Goal: Task Accomplishment & Management: Manage account settings

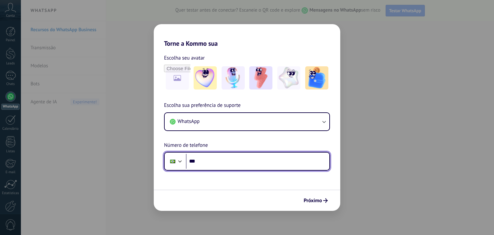
click at [218, 161] on input "***" at bounding box center [258, 161] width 144 height 15
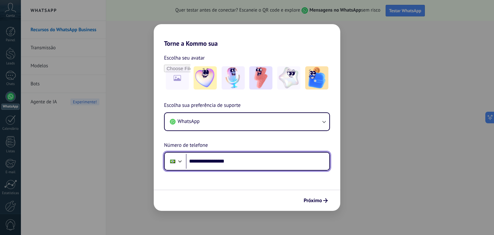
type input "**********"
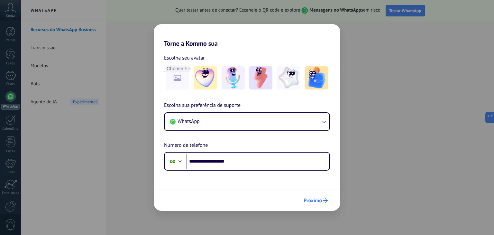
click at [315, 202] on span "Próximo" at bounding box center [313, 200] width 18 height 5
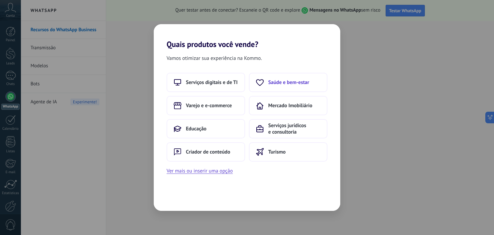
click at [278, 85] on span "Saúde e bem-estar" at bounding box center [288, 82] width 41 height 6
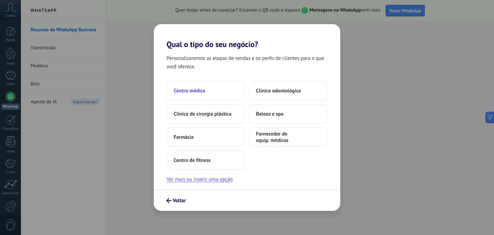
click at [217, 87] on button "Centro médico" at bounding box center [206, 90] width 79 height 19
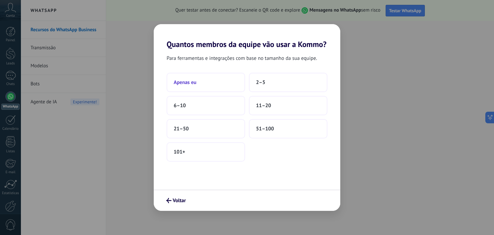
click at [207, 82] on button "Apenas eu" at bounding box center [206, 82] width 79 height 19
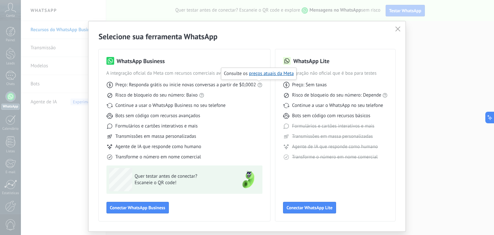
click at [259, 86] on use at bounding box center [260, 85] width 5 height 5
click at [319, 205] on span "Conectar WhatsApp Lite" at bounding box center [310, 207] width 46 height 5
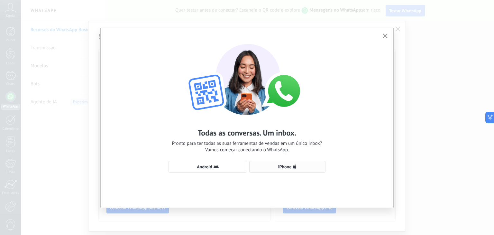
click at [273, 164] on span "iPhone" at bounding box center [287, 166] width 69 height 5
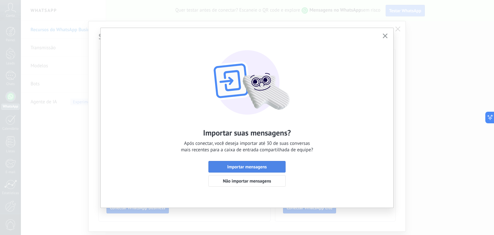
click at [268, 165] on span "Importar mensagens" at bounding box center [247, 166] width 70 height 5
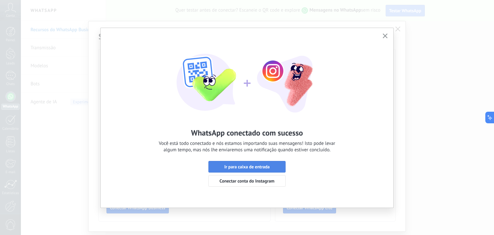
click at [244, 168] on span "Ir para caixa de entrada" at bounding box center [246, 166] width 45 height 5
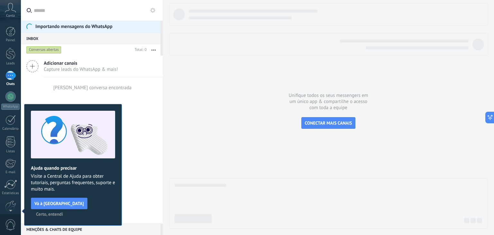
click at [63, 212] on span "Certo, entendi" at bounding box center [49, 214] width 27 height 5
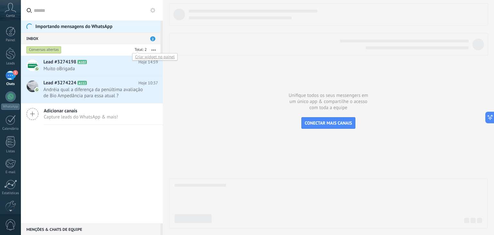
click at [133, 51] on div at bounding box center [140, 50] width 14 height 6
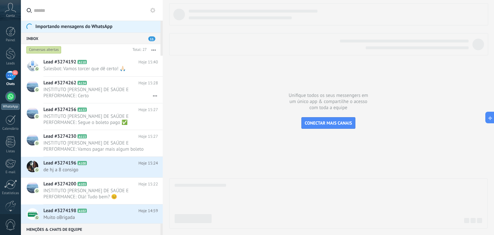
click at [6, 98] on div at bounding box center [10, 96] width 10 height 10
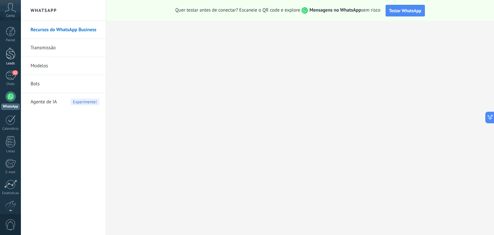
click at [14, 54] on div at bounding box center [11, 54] width 10 height 12
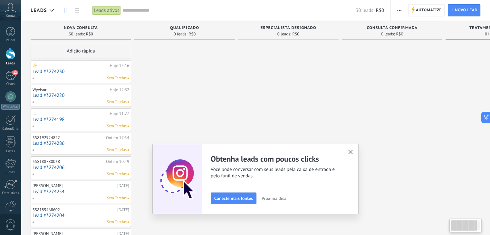
click at [351, 151] on use "button" at bounding box center [350, 152] width 5 height 5
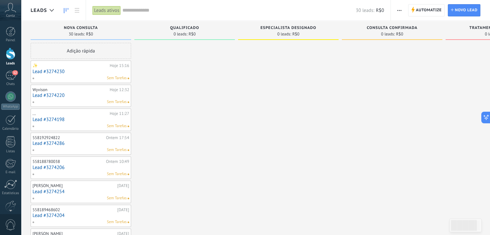
scroll to position [0, 66]
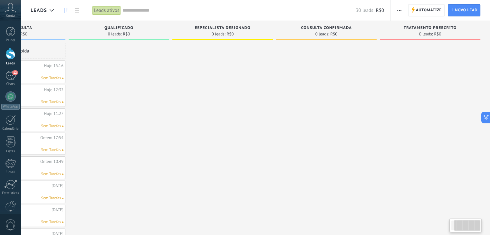
drag, startPoint x: 417, startPoint y: 36, endPoint x: 275, endPoint y: 66, distance: 146.0
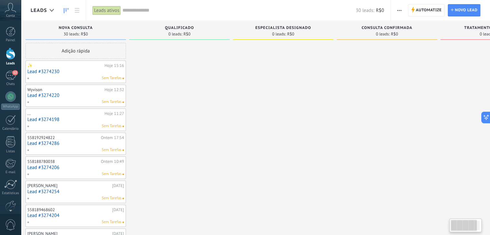
scroll to position [0, 0]
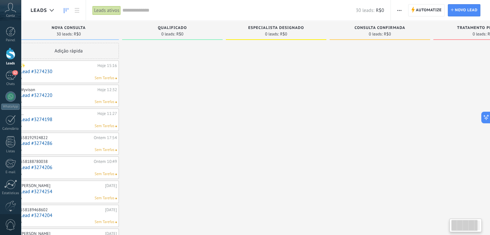
drag, startPoint x: 252, startPoint y: 69, endPoint x: 306, endPoint y: 72, distance: 53.8
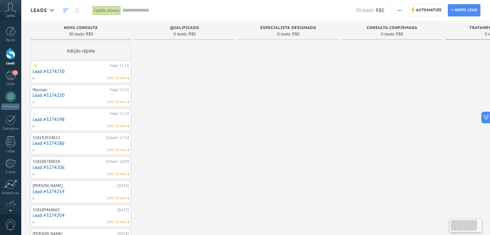
drag, startPoint x: 164, startPoint y: 72, endPoint x: 189, endPoint y: 71, distance: 24.8
click at [48, 78] on div "Sem Tarefas" at bounding box center [79, 78] width 94 height 6
click at [66, 72] on link "Lead #3274230" at bounding box center [81, 71] width 97 height 5
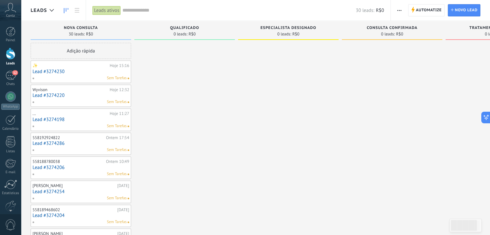
click at [66, 72] on link "Lead #3274230" at bounding box center [81, 71] width 97 height 5
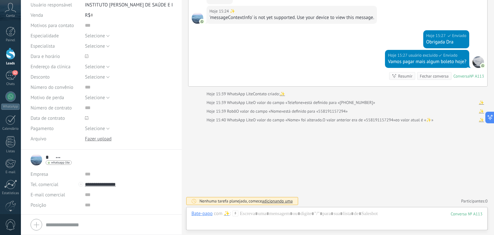
scroll to position [64, 0]
click at [101, 34] on span "Selecione" at bounding box center [95, 36] width 20 height 6
click at [127, 26] on input "text" at bounding box center [129, 25] width 88 height 10
click at [105, 36] on button "Selecione" at bounding box center [97, 35] width 25 height 10
click at [121, 29] on input "text" at bounding box center [129, 25] width 88 height 10
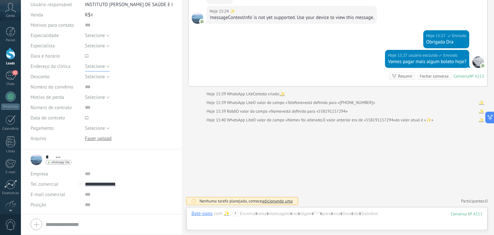
click at [104, 67] on button "Selecione" at bounding box center [97, 66] width 25 height 10
click at [132, 60] on span at bounding box center [129, 56] width 88 height 10
click at [107, 76] on button "Selecione" at bounding box center [97, 76] width 25 height 10
click at [126, 61] on div "Selecione Clínica 1 Clínica 2 Clínica 3 Selecione" at bounding box center [129, 66] width 88 height 10
click at [101, 98] on span "Selecione" at bounding box center [95, 97] width 20 height 6
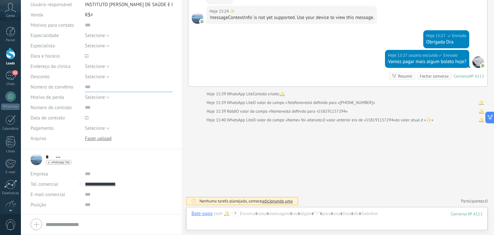
click at [126, 85] on input "text" at bounding box center [129, 87] width 88 height 10
click at [98, 98] on span "Selecione" at bounding box center [95, 97] width 20 height 6
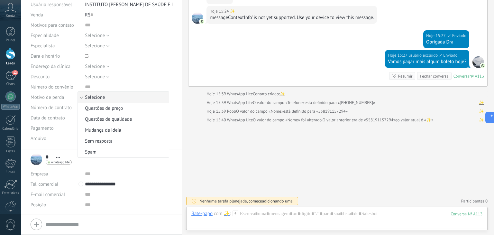
click at [113, 139] on span "Sem resposta" at bounding box center [122, 141] width 89 height 6
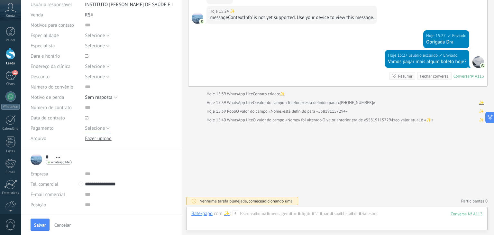
click at [106, 131] on button "Selecione" at bounding box center [97, 128] width 25 height 10
click at [134, 113] on div at bounding box center [129, 118] width 88 height 10
click at [88, 120] on div at bounding box center [86, 117] width 7 height 7
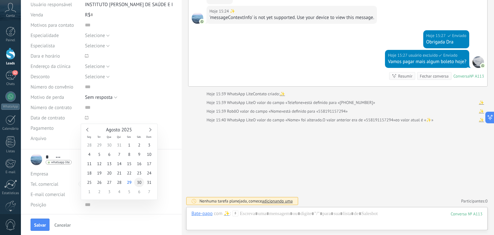
type input "**********"
click at [136, 183] on span "30" at bounding box center [139, 182] width 10 height 9
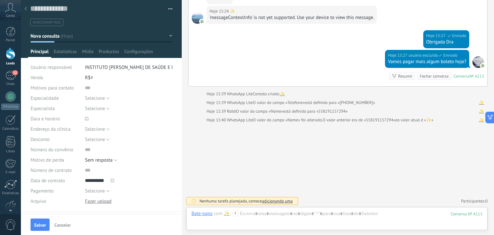
scroll to position [0, 0]
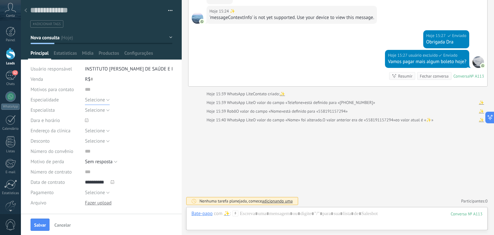
click at [94, 99] on span "Selecione" at bounding box center [95, 100] width 20 height 6
click at [107, 123] on span "Preventiva" at bounding box center [122, 122] width 89 height 6
click at [87, 92] on input "text" at bounding box center [129, 89] width 88 height 10
type input "**********"
click at [96, 143] on span "Selecione" at bounding box center [95, 141] width 20 height 6
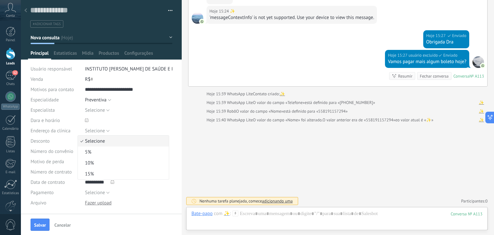
click at [99, 130] on span "Selecione" at bounding box center [95, 131] width 20 height 6
click at [107, 145] on span "Clínica 1" at bounding box center [122, 142] width 89 height 6
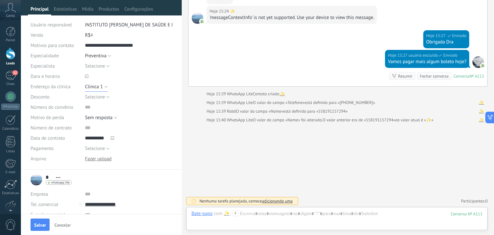
scroll to position [105, 0]
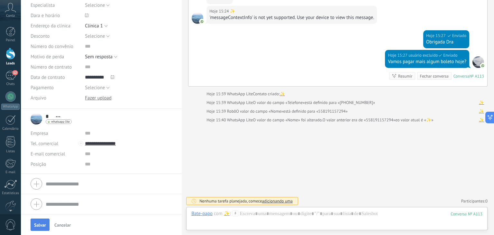
click at [42, 224] on span "Salvar" at bounding box center [40, 225] width 12 height 5
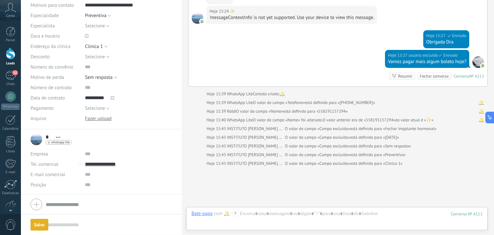
scroll to position [486, 0]
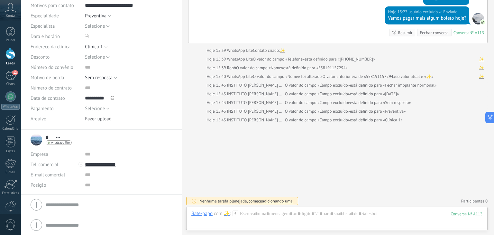
click at [275, 201] on span "adicionando uma" at bounding box center [277, 200] width 31 height 5
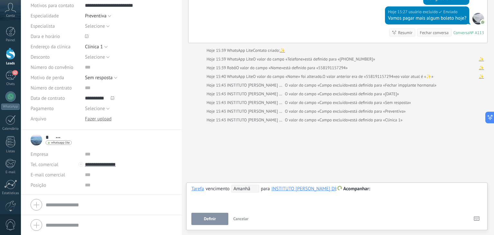
click at [367, 188] on span "Acompanhar" at bounding box center [356, 189] width 27 height 6
click at [363, 215] on label "Personalizar" at bounding box center [358, 214] width 58 height 13
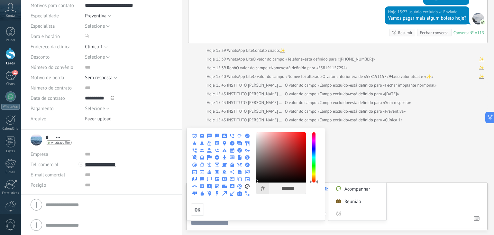
click at [396, 201] on div at bounding box center [247, 117] width 494 height 235
click at [366, 188] on label "Acompanhar" at bounding box center [358, 189] width 58 height 13
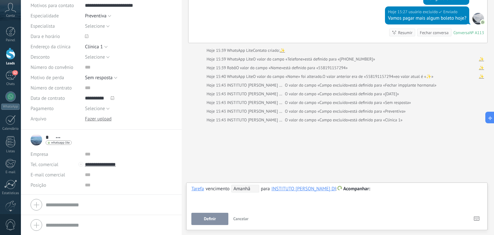
click at [251, 204] on div "**********" at bounding box center [336, 196] width 291 height 23
click at [207, 220] on span "Definir" at bounding box center [210, 219] width 12 height 5
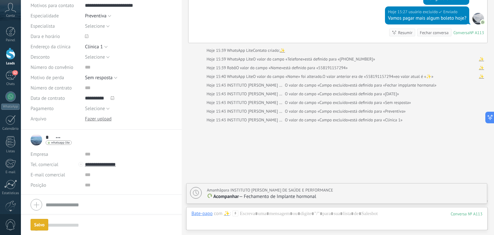
scroll to position [508, 0]
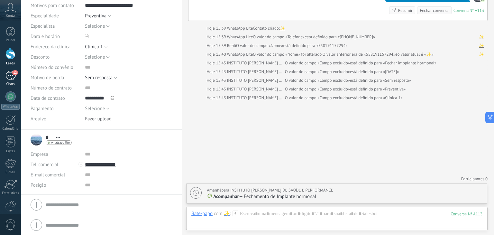
click at [11, 75] on div "12" at bounding box center [10, 75] width 10 height 9
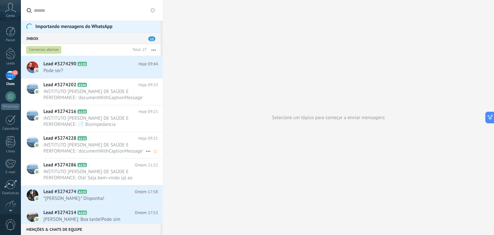
scroll to position [507, 0]
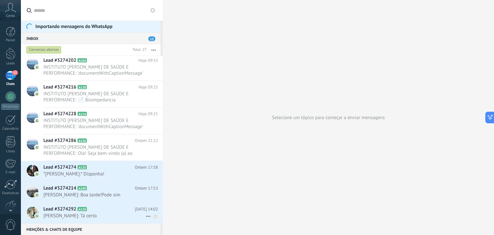
click at [118, 216] on span "[PERSON_NAME]: Tá certo" at bounding box center [94, 216] width 102 height 6
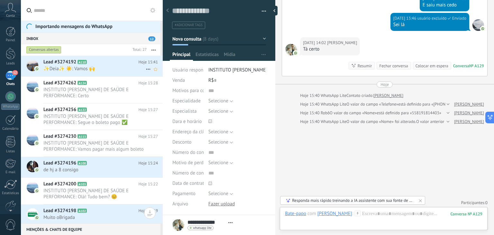
click at [71, 70] on span "✨Deia✨ ☀️: Vamos 🙌" at bounding box center [94, 69] width 102 height 6
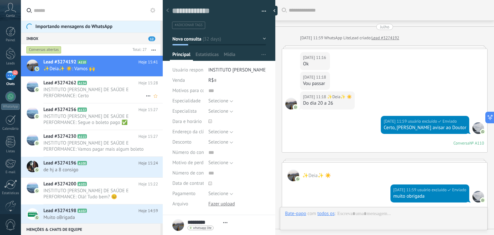
scroll to position [1097, 0]
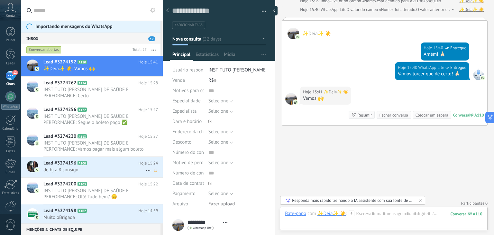
click at [100, 161] on h2 "Lead #3274196 A100" at bounding box center [90, 163] width 95 height 6
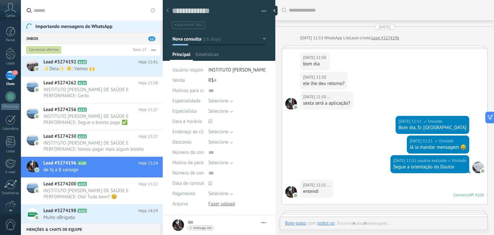
type textarea "**********"
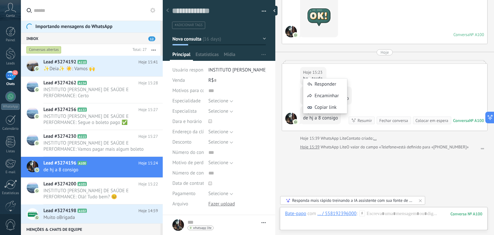
scroll to position [907, 0]
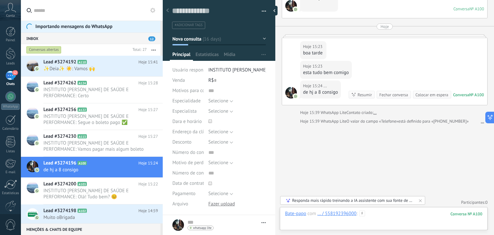
click at [391, 219] on div at bounding box center [384, 219] width 198 height 19
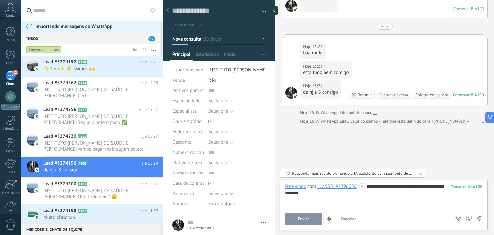
click at [299, 219] on span "Enviar" at bounding box center [303, 219] width 11 height 5
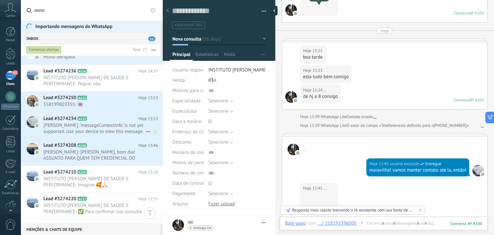
scroll to position [946, 0]
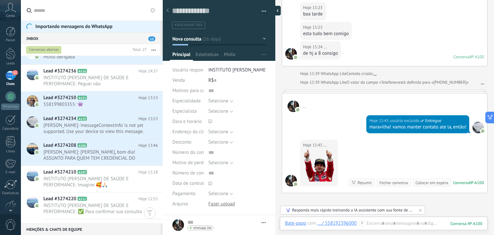
click at [275, 15] on div at bounding box center [276, 11] width 10 height 10
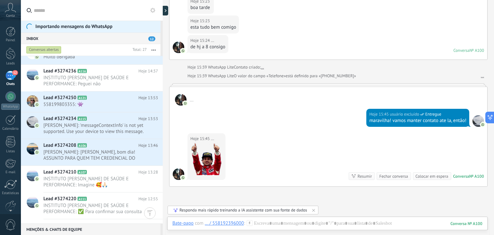
scroll to position [6, 0]
click at [82, 153] on span "[PERSON_NAME]: [PERSON_NAME], bom dia! ASSUNTO PARA QUEM TEM CREDENCIAL DO ESTA…" at bounding box center [94, 155] width 102 height 12
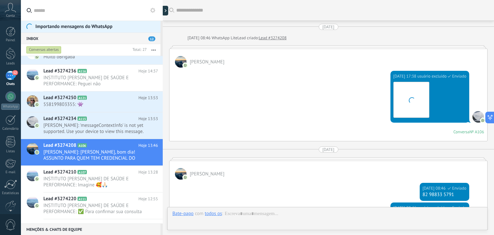
scroll to position [2464, 0]
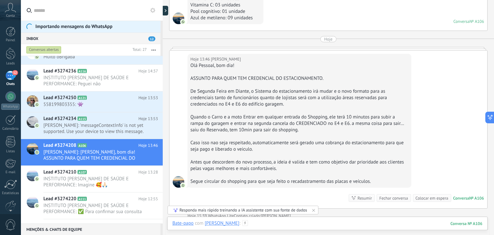
click at [361, 220] on div at bounding box center [328, 229] width 310 height 19
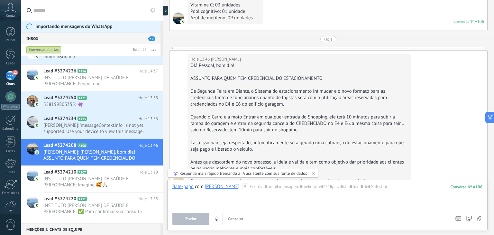
click at [242, 186] on use at bounding box center [244, 185] width 5 height 5
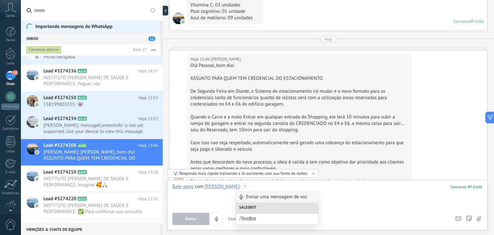
click at [263, 186] on div at bounding box center [328, 195] width 310 height 24
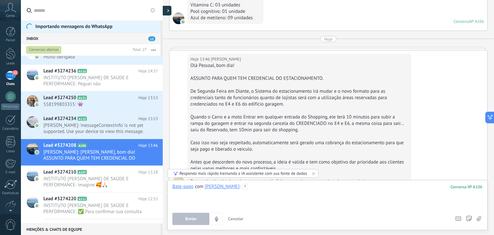
click at [167, 11] on div at bounding box center [167, 11] width 10 height 10
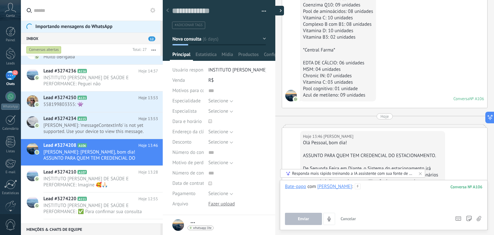
type textarea "**********"
click at [224, 99] on span "Selecione" at bounding box center [219, 101] width 20 height 6
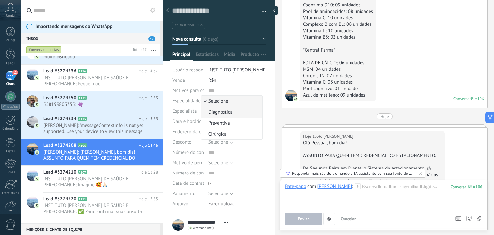
click at [228, 108] on li "Diagnóstica" at bounding box center [231, 112] width 61 height 11
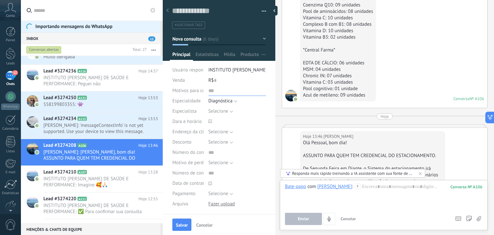
click at [211, 89] on input "text" at bounding box center [238, 91] width 58 height 10
type input "*****"
click at [212, 120] on div at bounding box center [210, 122] width 7 height 14
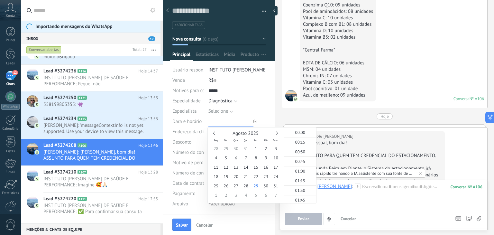
scroll to position [571, 0]
click at [238, 115] on div "Selecione [PERSON_NAME] [PERSON_NAME] [PERSON_NAME] Den Cambel [PERSON_NAME] Se…" at bounding box center [238, 111] width 58 height 10
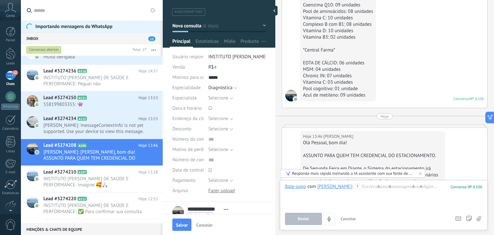
scroll to position [32, 0]
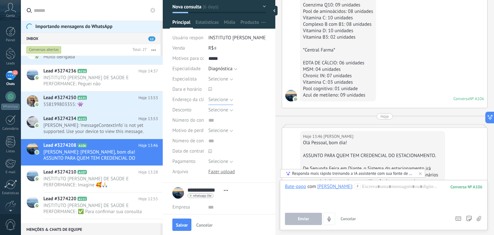
click at [220, 102] on span "Selecione" at bounding box center [219, 100] width 20 height 6
click at [224, 110] on span "Clínica 1" at bounding box center [230, 111] width 59 height 6
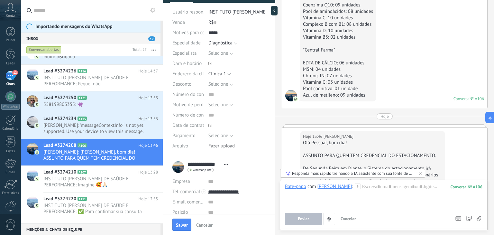
scroll to position [64, 0]
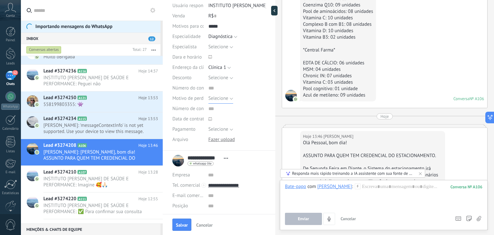
click at [216, 99] on span "Selecione" at bounding box center [219, 98] width 20 height 6
click at [227, 141] on span "Sem resposta" at bounding box center [230, 142] width 59 height 6
click at [218, 126] on span "Selecione" at bounding box center [219, 129] width 20 height 6
click at [217, 122] on span at bounding box center [229, 119] width 40 height 10
click at [209, 118] on icon at bounding box center [211, 119] width 4 height 4
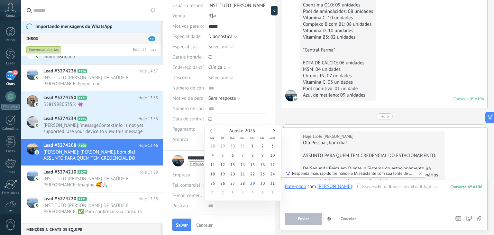
click at [239, 107] on input "text" at bounding box center [238, 109] width 58 height 10
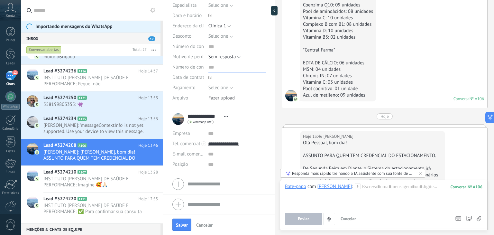
scroll to position [0, 0]
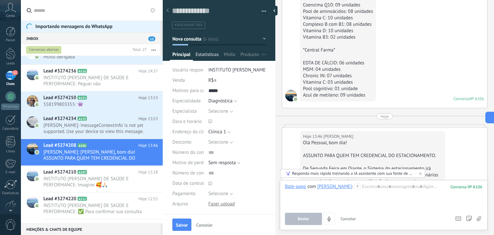
click at [205, 55] on span "Estatísticas" at bounding box center [207, 55] width 23 height 9
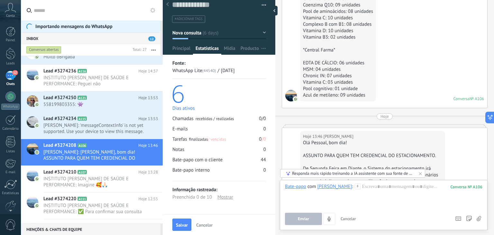
scroll to position [7, 0]
click at [232, 50] on span "Mídia" at bounding box center [230, 48] width 12 height 9
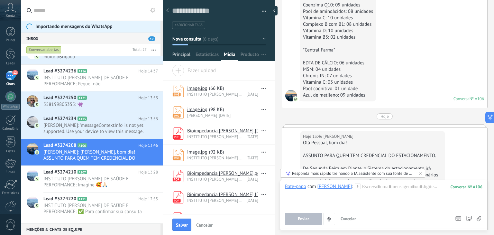
click at [185, 55] on span "Principal" at bounding box center [182, 55] width 18 height 9
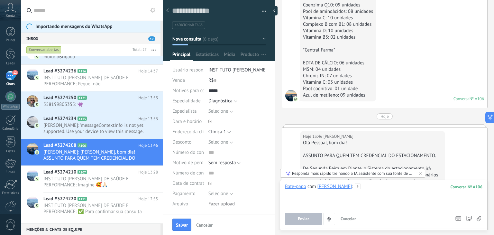
click at [336, 206] on div at bounding box center [384, 195] width 198 height 24
click at [478, 217] on icon at bounding box center [479, 218] width 5 height 5
click at [0, 0] on input "file" at bounding box center [0, 0] width 0 height 0
click at [186, 233] on div "Salvar Cancelar" at bounding box center [219, 224] width 113 height 21
click at [186, 222] on button "Salvar" at bounding box center [182, 225] width 19 height 12
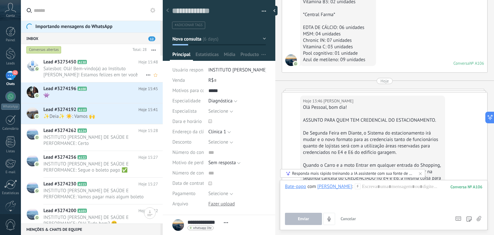
click at [57, 68] on span "Salesbot: Olá! Bem-vindo(a) ao Instituto [PERSON_NAME]! Estamos felizes em ter …" at bounding box center [94, 72] width 102 height 12
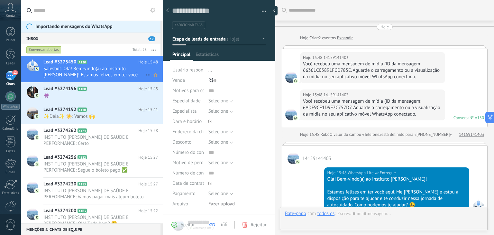
scroll to position [9, 0]
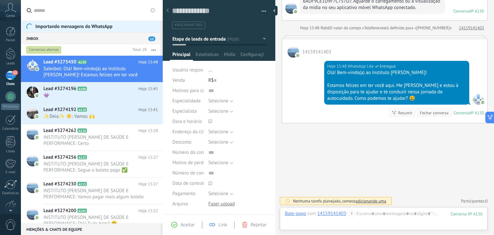
drag, startPoint x: 43, startPoint y: 49, endPoint x: 46, endPoint y: 52, distance: 3.6
click at [43, 49] on div "Conversas abertas" at bounding box center [43, 50] width 35 height 8
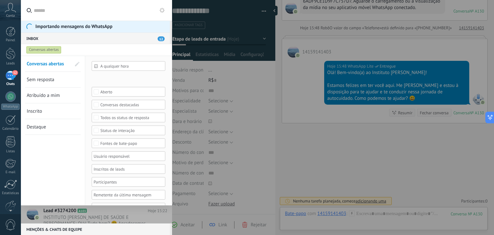
click at [68, 81] on link "Sem resposta" at bounding box center [49, 79] width 44 height 15
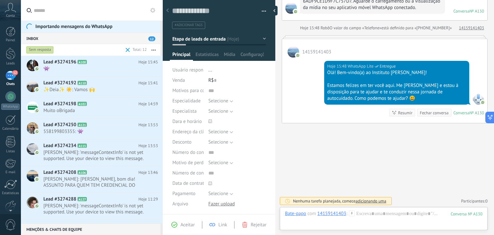
click at [44, 48] on div "Sem resposta" at bounding box center [39, 50] width 27 height 8
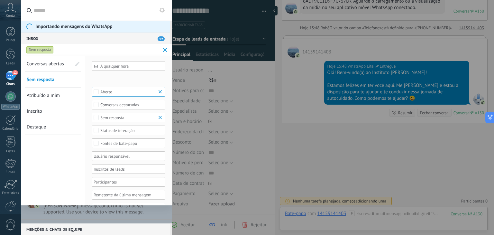
click at [135, 158] on div at bounding box center [126, 156] width 67 height 8
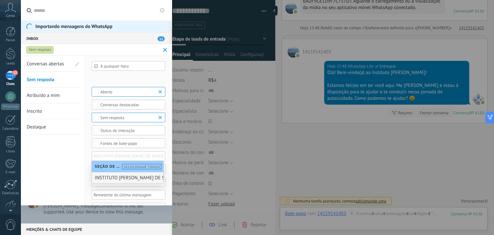
click at [123, 178] on div "INSTITUTO [PERSON_NAME] DE SAÚDE E PERFORMANCE" at bounding box center [128, 177] width 72 height 11
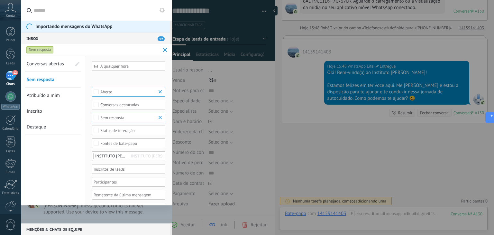
click at [73, 180] on div "Conversas abertas Sem resposta Atribuído a mim Inscrito Destaque Salvar" at bounding box center [53, 144] width 64 height 176
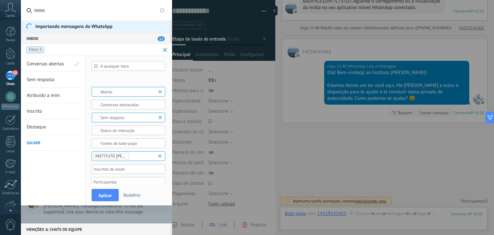
click at [118, 106] on div "Conversas destacadas" at bounding box center [128, 104] width 57 height 5
click at [61, 155] on div "Conversas abertas Sem resposta Atribuído a mim Inscrito Destaque Salvar" at bounding box center [53, 154] width 64 height 197
click at [166, 45] on span at bounding box center [165, 49] width 7 height 13
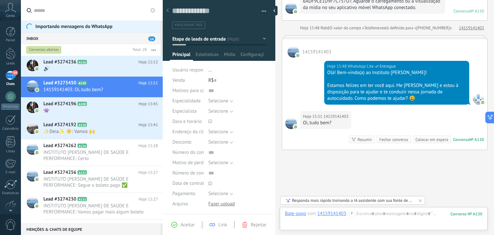
scroll to position [133, 0]
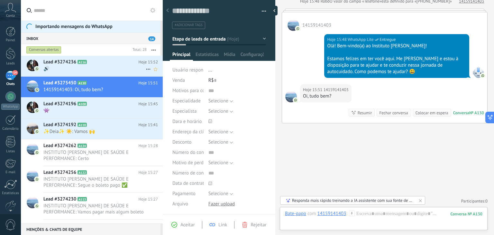
click at [91, 72] on div "Lead #3274236 A116 Hoje 15:52 🔊" at bounding box center [102, 66] width 119 height 20
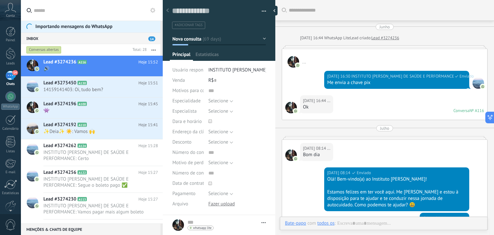
type textarea "**********"
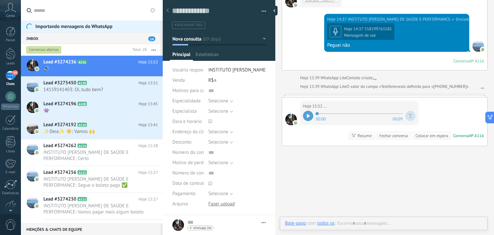
scroll to position [9, 0]
click at [309, 114] on icon at bounding box center [308, 116] width 3 height 4
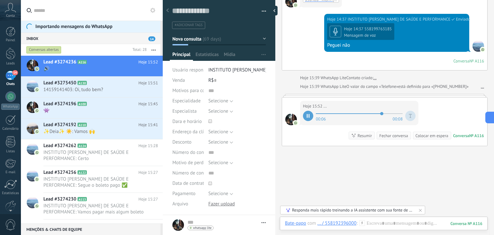
click at [308, 116] on div at bounding box center [308, 116] width 10 height 10
click at [409, 221] on div at bounding box center [384, 229] width 198 height 19
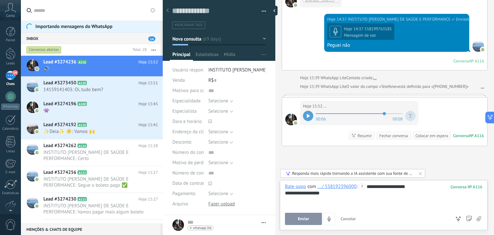
click at [444, 209] on div "**********" at bounding box center [384, 204] width 198 height 42
drag, startPoint x: 359, startPoint y: 208, endPoint x: 294, endPoint y: 202, distance: 65.3
click at [357, 208] on div "**********" at bounding box center [384, 204] width 198 height 42
click at [305, 203] on div "**********" at bounding box center [384, 195] width 198 height 24
drag, startPoint x: 287, startPoint y: 202, endPoint x: 278, endPoint y: 184, distance: 20.3
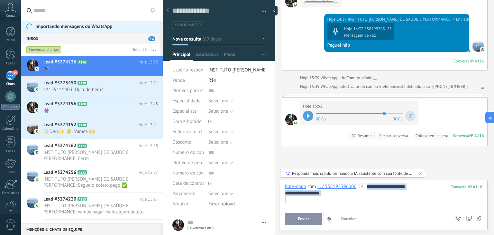
click at [278, 184] on div "Buscar Carregar mais Junho [DATE] 16:44 WhatsApp Lite Lead criado: Lead #327423…" at bounding box center [384, 117] width 219 height 235
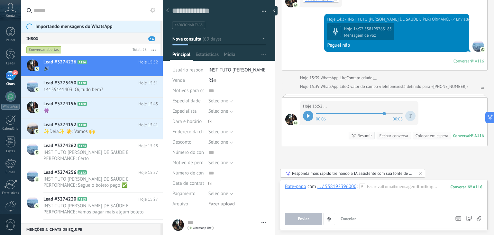
click at [324, 138] on div "Hoje 15:52 ... 00:06 00:08 Conversa № A116 Conversa № A116 Resumir Resumir Fech…" at bounding box center [384, 122] width 205 height 48
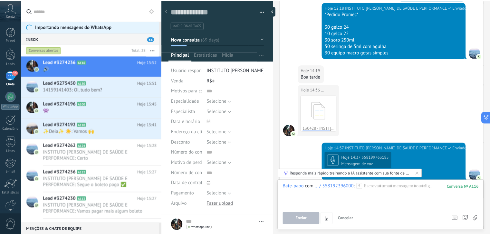
scroll to position [1230, 0]
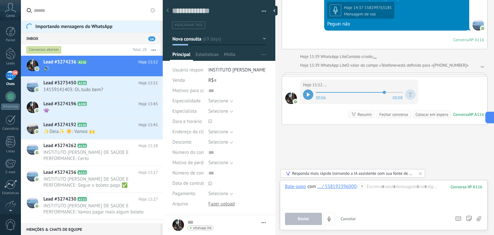
click at [12, 14] on span "Conta" at bounding box center [10, 16] width 9 height 4
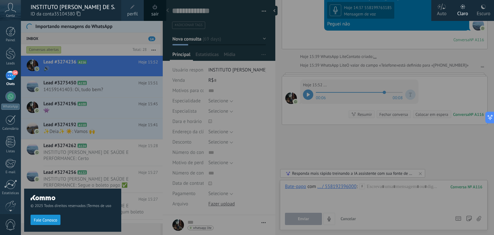
click at [481, 11] on div "Escuro" at bounding box center [484, 12] width 14 height 17
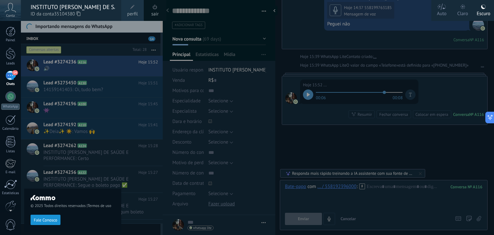
click at [466, 12] on div "Claro" at bounding box center [463, 12] width 11 height 17
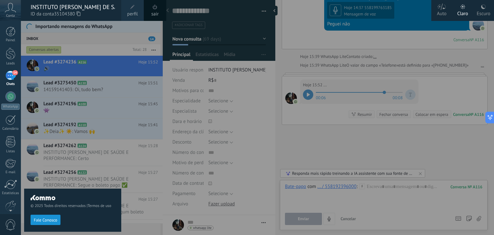
click at [442, 13] on div "Auto" at bounding box center [442, 12] width 10 height 17
click at [462, 15] on div "Claro" at bounding box center [463, 12] width 11 height 17
click at [405, 104] on div at bounding box center [268, 117] width 494 height 235
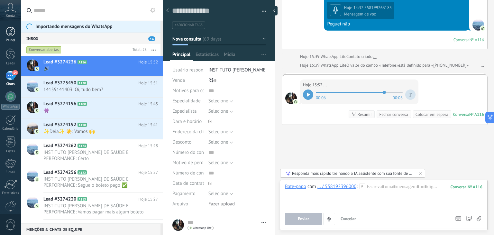
click at [10, 32] on div at bounding box center [11, 32] width 10 height 10
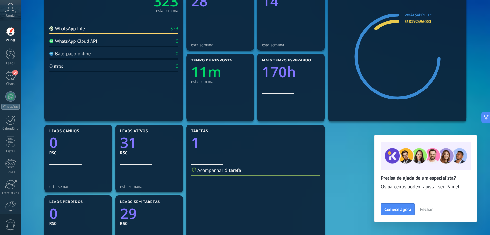
scroll to position [64, 0]
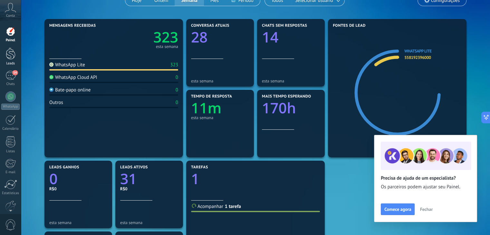
click at [6, 55] on div at bounding box center [11, 54] width 10 height 12
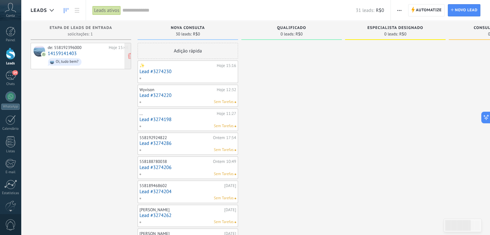
click at [105, 62] on span "Oi, tudo bem?" at bounding box center [88, 62] width 80 height 10
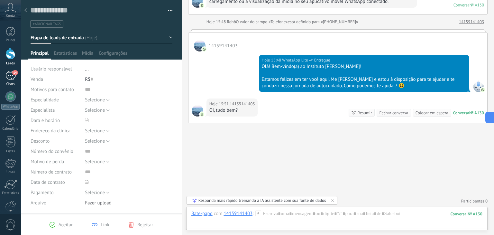
click at [10, 73] on div "14" at bounding box center [10, 75] width 10 height 9
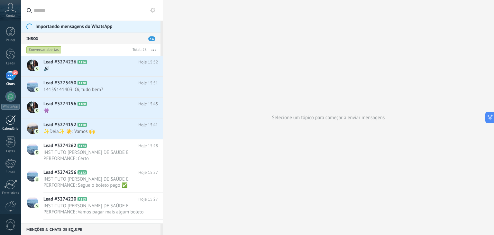
click at [15, 121] on div at bounding box center [10, 120] width 10 height 10
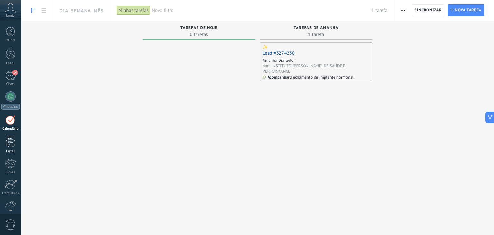
click at [8, 142] on div at bounding box center [11, 141] width 10 height 11
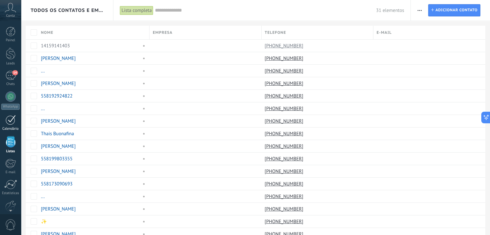
click at [7, 123] on div at bounding box center [10, 120] width 10 height 10
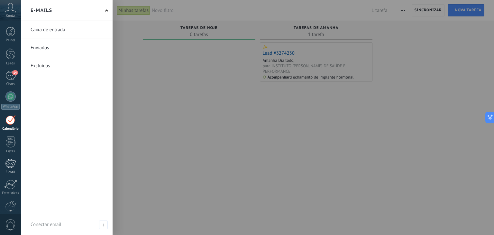
click at [15, 163] on div at bounding box center [10, 164] width 11 height 10
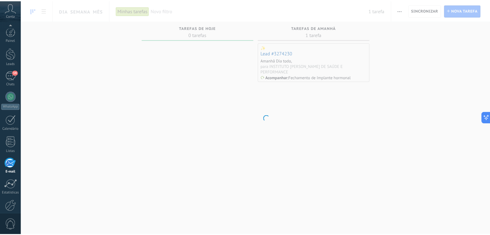
scroll to position [33, 0]
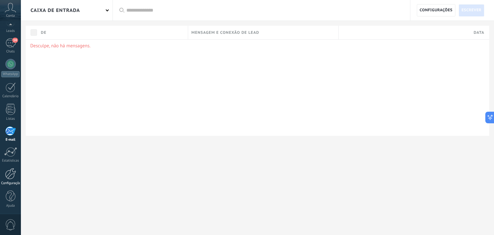
click at [9, 181] on div "Configurações" at bounding box center [10, 183] width 19 height 4
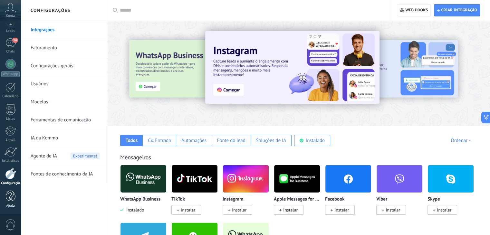
click at [11, 191] on div at bounding box center [11, 196] width 10 height 11
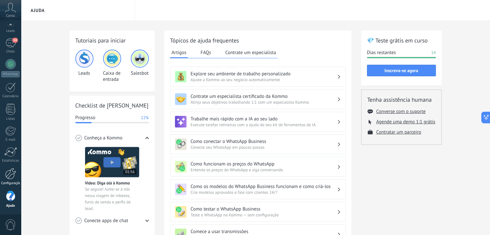
click at [12, 182] on div "Configurações" at bounding box center [10, 183] width 19 height 4
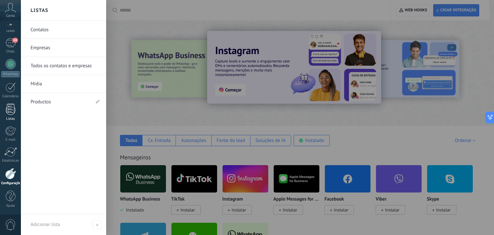
click at [12, 111] on div at bounding box center [11, 109] width 10 height 11
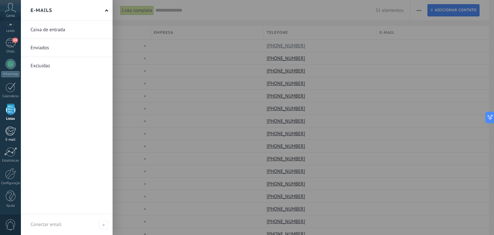
click at [7, 139] on div "E-mail" at bounding box center [10, 140] width 19 height 4
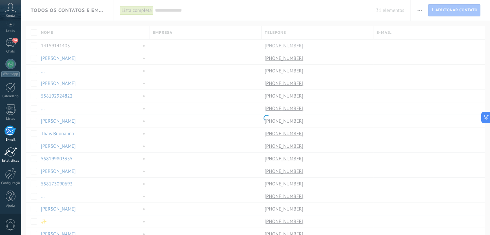
click at [11, 151] on div at bounding box center [10, 152] width 13 height 10
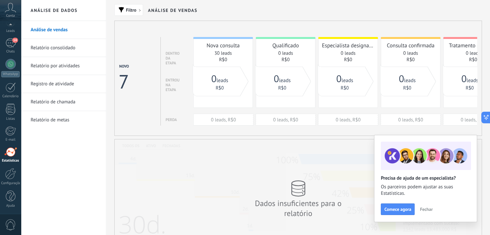
click at [426, 207] on span "Fechar" at bounding box center [425, 209] width 13 height 5
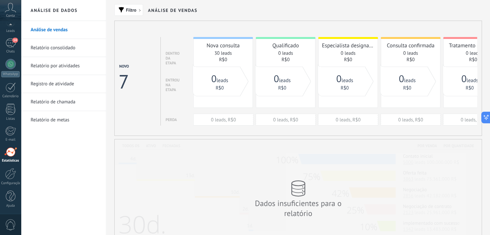
click at [64, 50] on link "Relatório consolidado" at bounding box center [65, 48] width 69 height 18
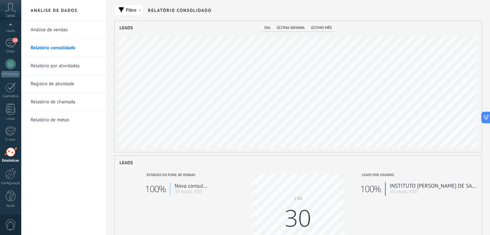
scroll to position [131, 367]
click at [66, 72] on link "Relatório por atividades" at bounding box center [65, 66] width 69 height 18
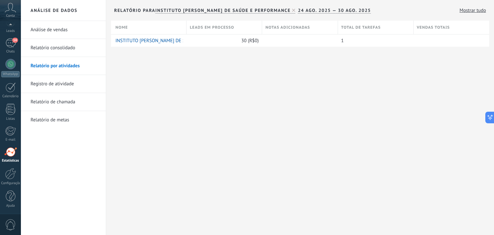
click at [63, 83] on link "Registro de atividade" at bounding box center [65, 84] width 69 height 18
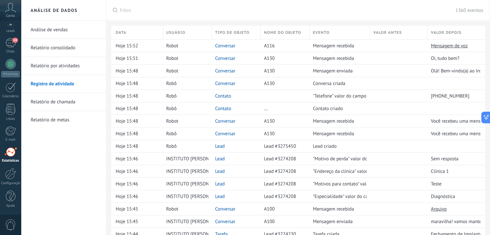
click at [65, 95] on link "Relatório de chamada" at bounding box center [65, 102] width 69 height 18
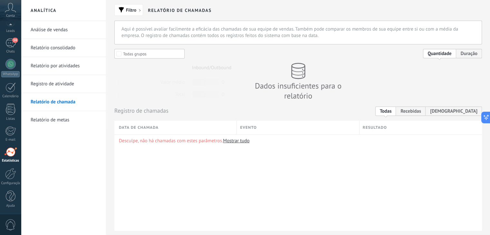
click at [17, 125] on div "Painel Leads 14 Chats WhatsApp Clientes" at bounding box center [10, 104] width 21 height 220
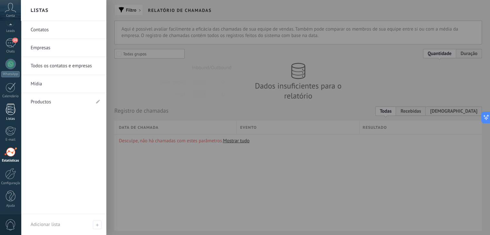
click at [5, 105] on link "Listas" at bounding box center [10, 112] width 21 height 17
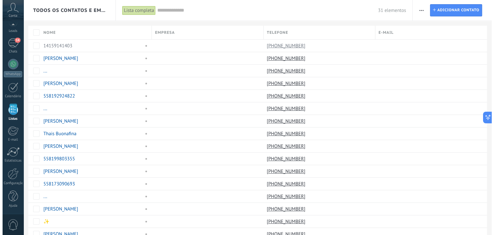
scroll to position [16, 0]
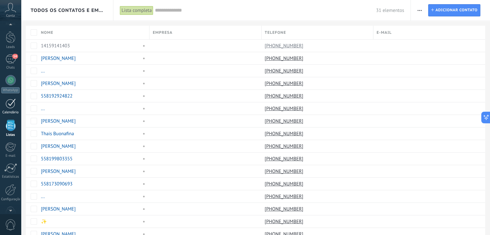
click at [6, 106] on div at bounding box center [10, 103] width 10 height 10
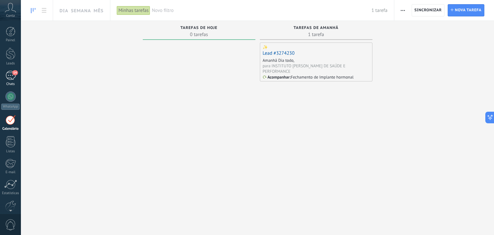
click at [13, 71] on span "14" at bounding box center [14, 72] width 5 height 5
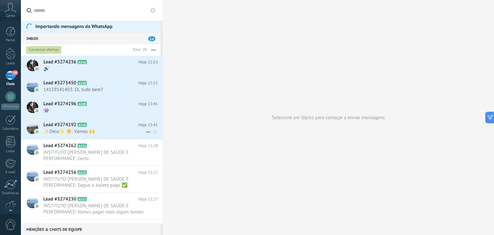
click at [147, 129] on icon at bounding box center [149, 132] width 8 height 8
click at [116, 127] on div at bounding box center [247, 117] width 494 height 235
click at [94, 126] on icon at bounding box center [92, 125] width 6 height 6
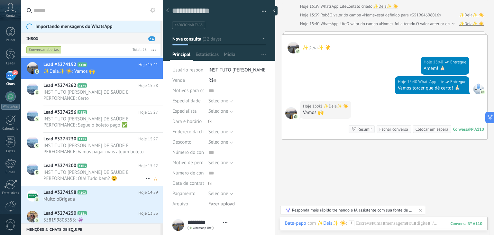
scroll to position [97, 0]
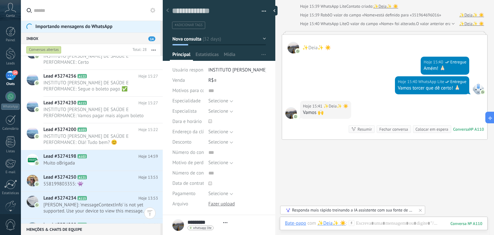
click at [261, 10] on button "button" at bounding box center [261, 11] width 9 height 10
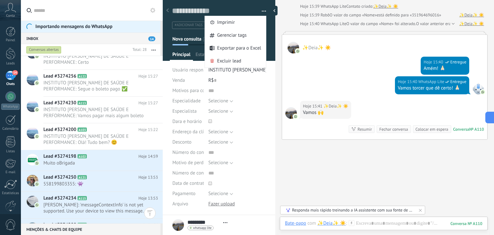
click at [182, 26] on span "#adicionar tags" at bounding box center [189, 25] width 28 height 5
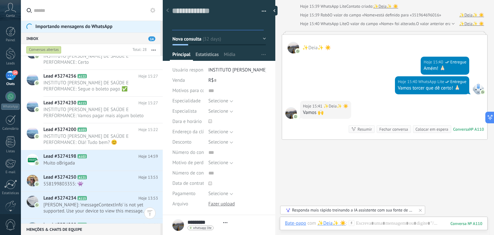
click at [217, 54] on span "Estatísticas" at bounding box center [207, 55] width 23 height 9
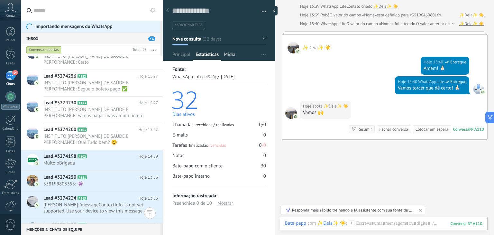
click at [233, 60] on span "Mídia" at bounding box center [230, 55] width 12 height 9
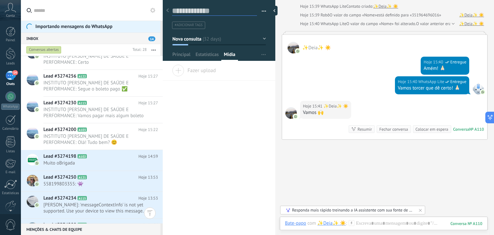
click at [206, 12] on textarea at bounding box center [214, 11] width 85 height 10
type textarea "*"
type textarea "**"
type textarea "***"
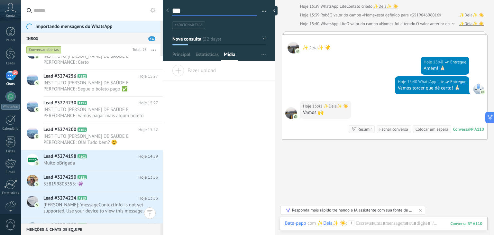
type textarea "****"
type textarea "*****"
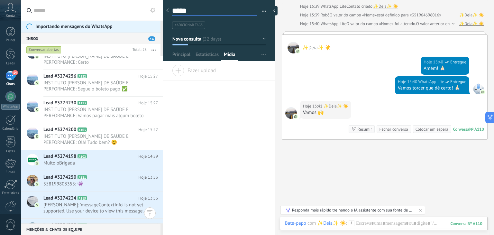
type textarea "******"
type textarea "*******"
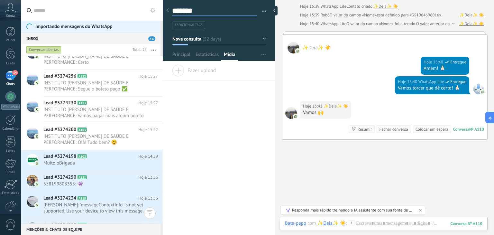
type textarea "*******"
type textarea "*********"
type textarea "**********"
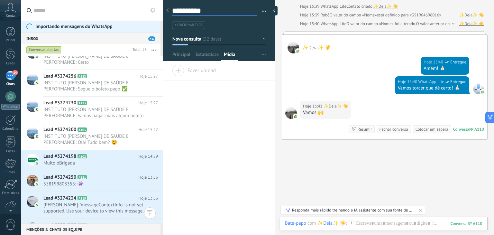
type textarea "**********"
type textarea "*********"
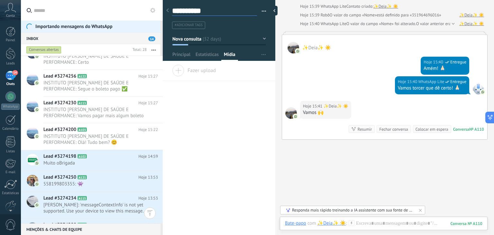
type textarea "*********"
type textarea "**********"
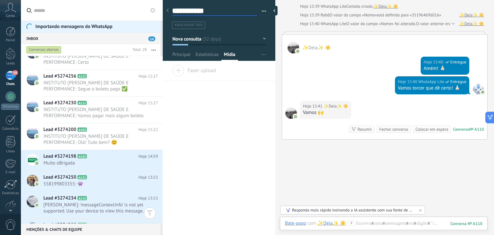
type textarea "**********"
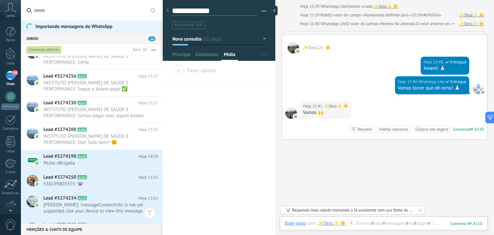
type textarea "**********"
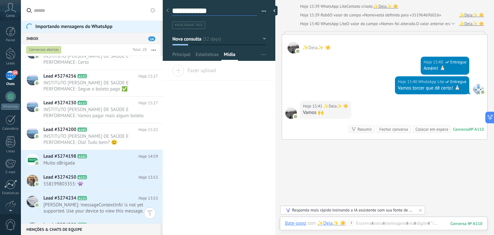
type textarea "**********"
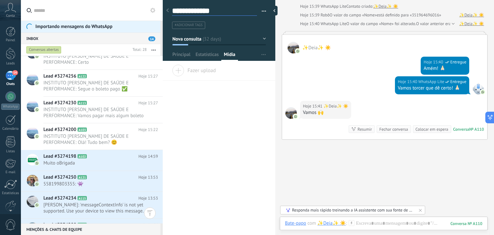
type textarea "**********"
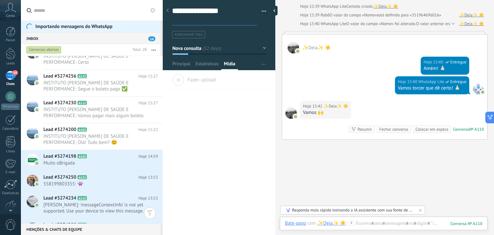
type textarea "**********"
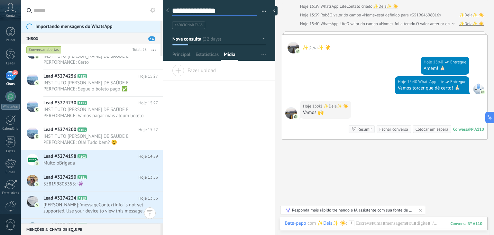
type textarea "**********"
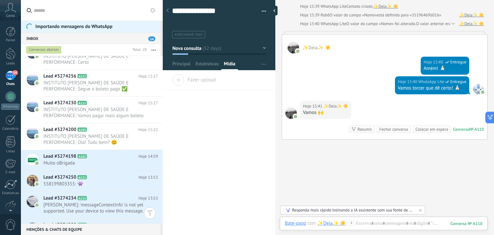
type textarea "**********"
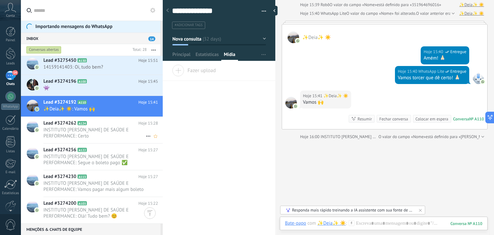
scroll to position [0, 0]
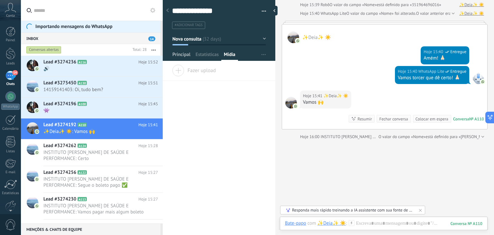
click at [190, 55] on span "Principal" at bounding box center [182, 55] width 18 height 9
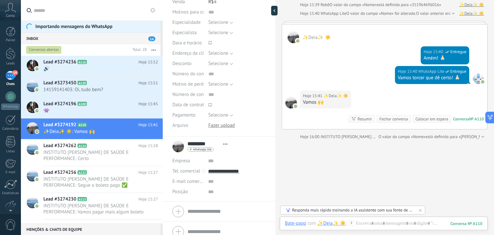
scroll to position [85, 0]
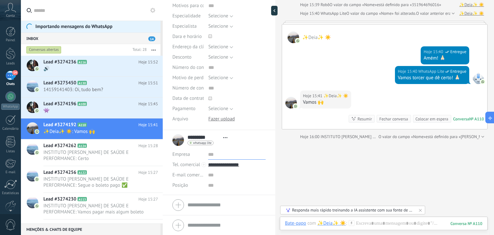
click at [210, 155] on input "text" at bounding box center [237, 154] width 58 height 10
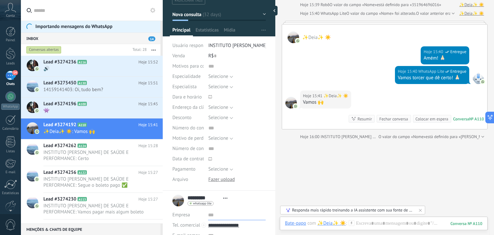
scroll to position [21, 0]
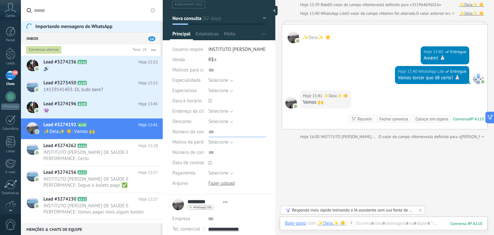
click at [211, 131] on input "text" at bounding box center [238, 132] width 58 height 10
click at [192, 132] on span "Número do convênio" at bounding box center [194, 131] width 43 height 5
click at [218, 120] on span "Selecione" at bounding box center [219, 121] width 20 height 6
click at [218, 120] on span "Selecione" at bounding box center [230, 122] width 59 height 6
click at [220, 109] on span "Selecione" at bounding box center [219, 111] width 20 height 6
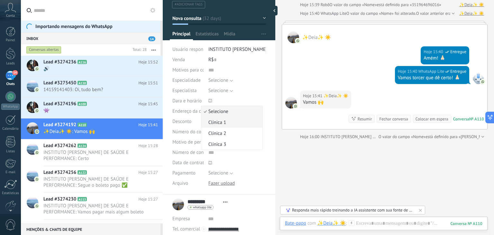
click at [223, 119] on span "Clínica 1" at bounding box center [230, 122] width 59 height 6
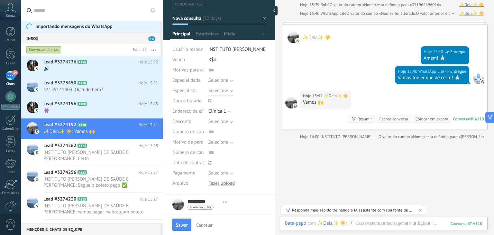
click at [216, 92] on span "Selecione" at bounding box center [219, 91] width 20 height 6
click at [225, 68] on input "text" at bounding box center [238, 70] width 58 height 10
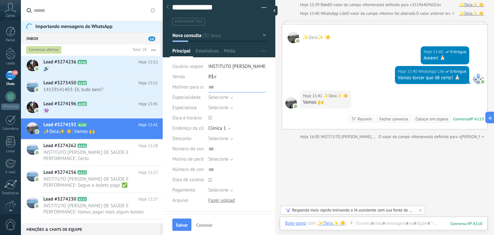
scroll to position [0, 0]
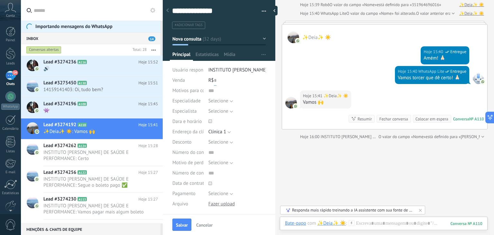
click at [214, 79] on input "text" at bounding box center [215, 80] width 3 height 10
type input "***"
click at [238, 130] on div "Selecione Clínica 1 Clínica 2 Clínica 3 Clínica 1" at bounding box center [238, 132] width 58 height 10
click at [211, 55] on span "Estatísticas" at bounding box center [207, 55] width 23 height 9
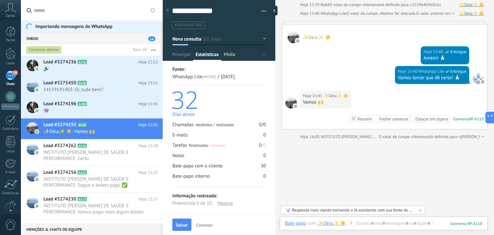
click at [236, 60] on div "Mídia" at bounding box center [229, 55] width 17 height 9
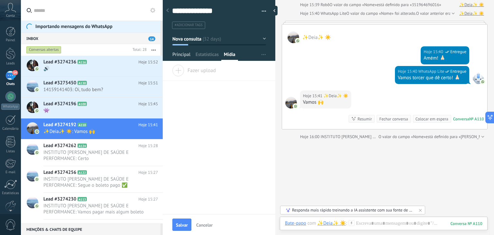
click at [185, 56] on span "Principal" at bounding box center [182, 55] width 18 height 9
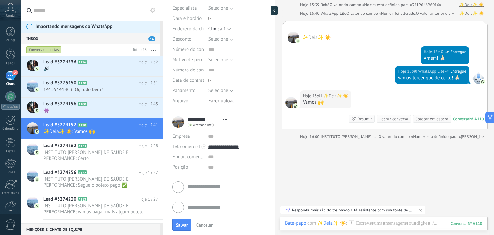
scroll to position [106, 0]
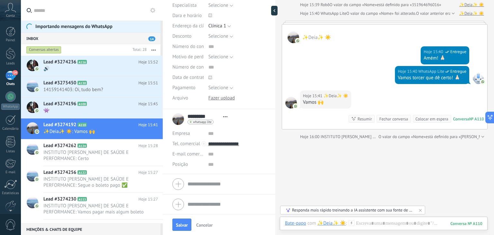
click at [203, 164] on div "Posição" at bounding box center [219, 164] width 93 height 10
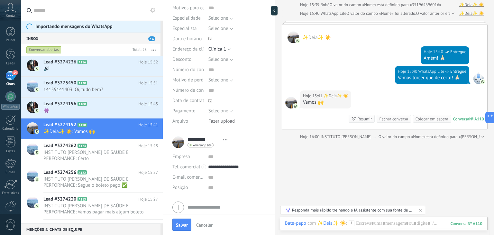
scroll to position [74, 0]
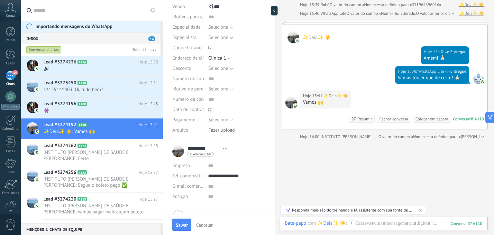
click at [217, 118] on span "Selecione" at bounding box center [219, 120] width 20 height 6
click at [224, 133] on span "À vista" at bounding box center [230, 131] width 59 height 6
click at [222, 90] on span "Selecione" at bounding box center [219, 89] width 20 height 6
click at [247, 70] on div "Selecione 5% 10% 15% Selecione" at bounding box center [238, 68] width 58 height 10
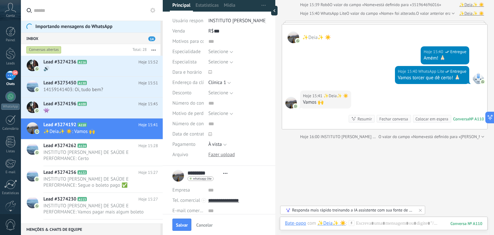
scroll to position [9, 0]
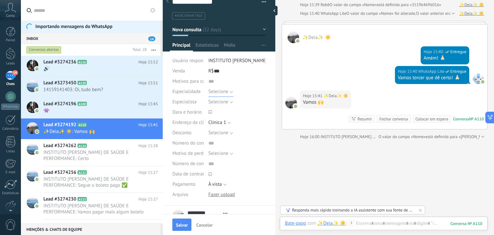
click at [230, 92] on button "Selecione" at bounding box center [221, 92] width 25 height 10
click at [228, 100] on span "Diagnóstica" at bounding box center [230, 103] width 59 height 6
click at [228, 101] on button "Selecione" at bounding box center [221, 102] width 25 height 10
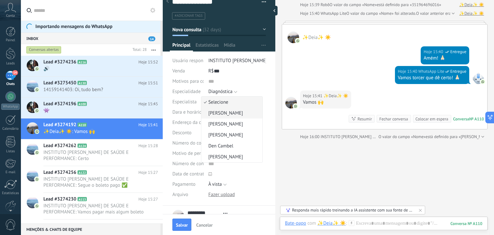
click at [226, 111] on span "[PERSON_NAME]" at bounding box center [230, 113] width 59 height 6
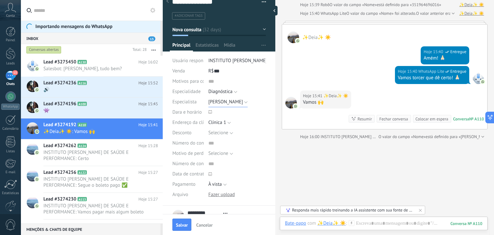
scroll to position [106, 0]
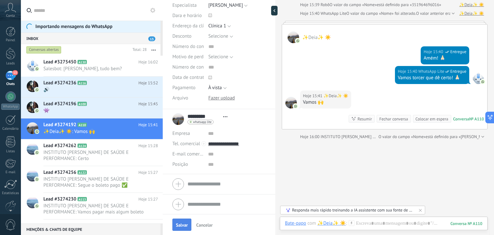
click at [183, 223] on span "Salvar" at bounding box center [182, 225] width 12 height 5
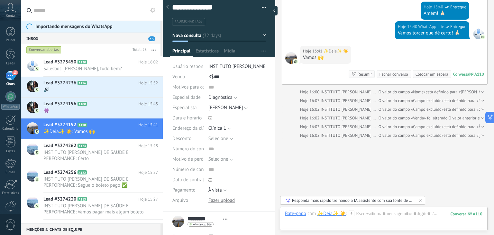
scroll to position [0, 0]
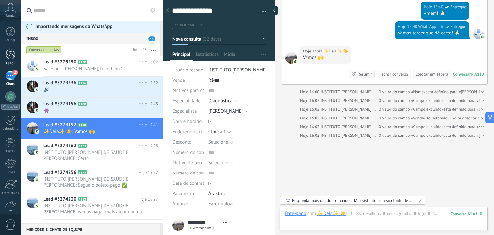
click at [13, 57] on div at bounding box center [11, 54] width 10 height 12
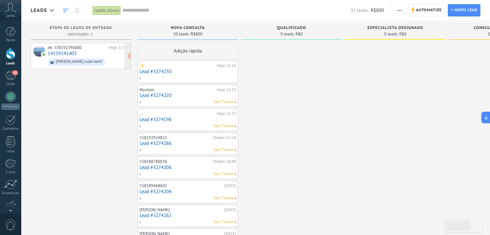
click at [90, 57] on span "[PERSON_NAME], tudo bem?" at bounding box center [88, 62] width 80 height 10
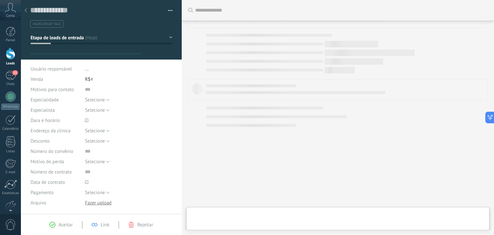
type textarea "**********"
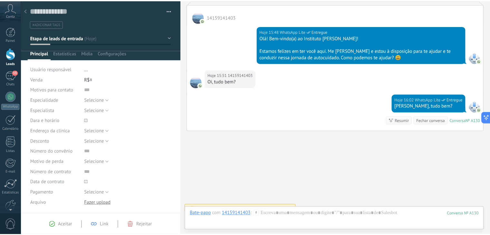
scroll to position [149, 0]
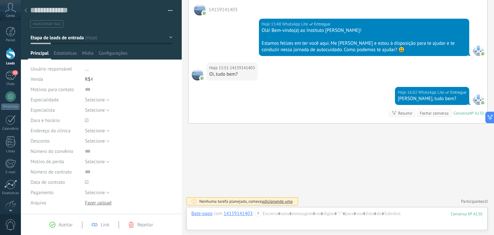
click at [8, 61] on link "Leads" at bounding box center [10, 57] width 21 height 18
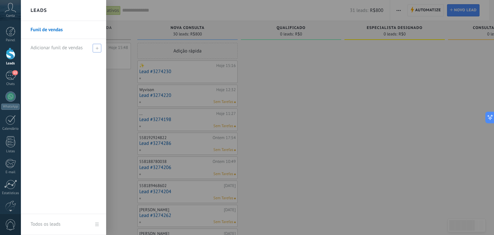
click at [96, 49] on icon at bounding box center [97, 48] width 3 height 3
click at [73, 46] on input "text" at bounding box center [61, 48] width 61 height 10
type input "*"
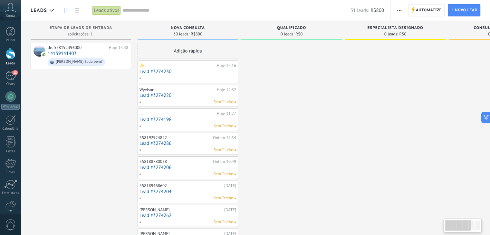
click at [447, 232] on div at bounding box center [462, 226] width 38 height 14
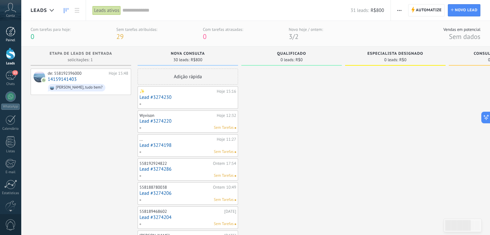
click at [10, 37] on link "Painel" at bounding box center [10, 35] width 21 height 16
